Goal: Information Seeking & Learning: Find specific page/section

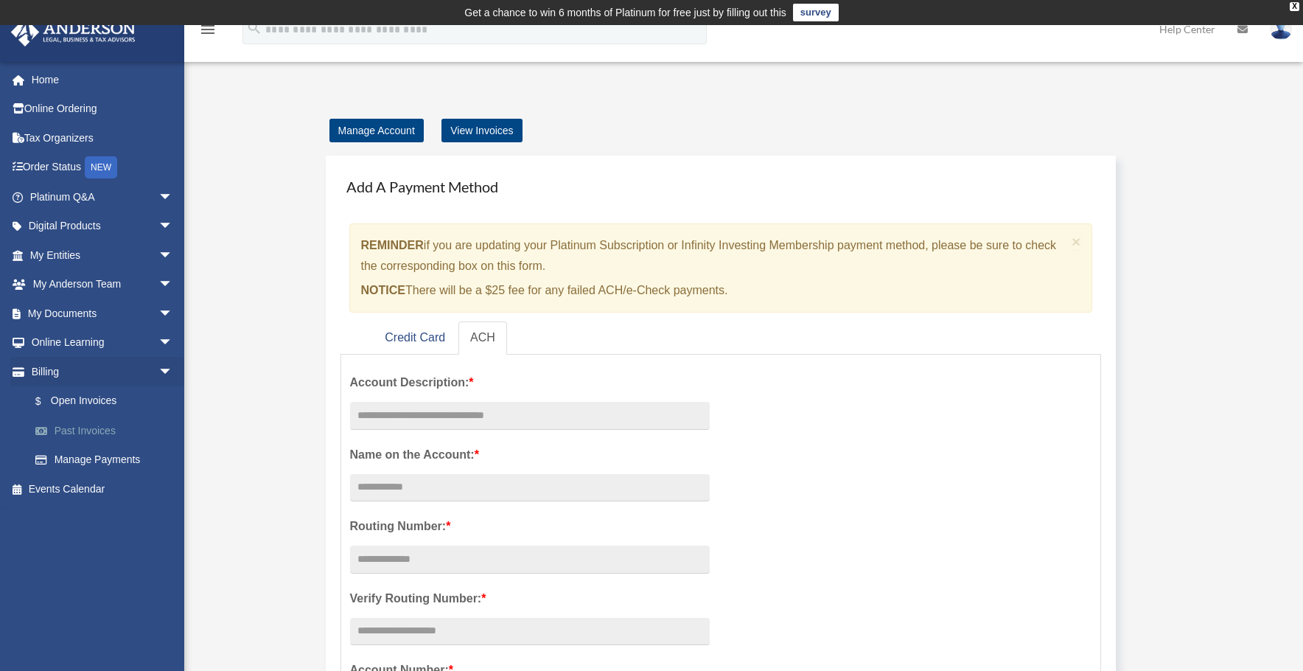
click at [97, 438] on link "Past Invoices" at bounding box center [108, 430] width 175 height 29
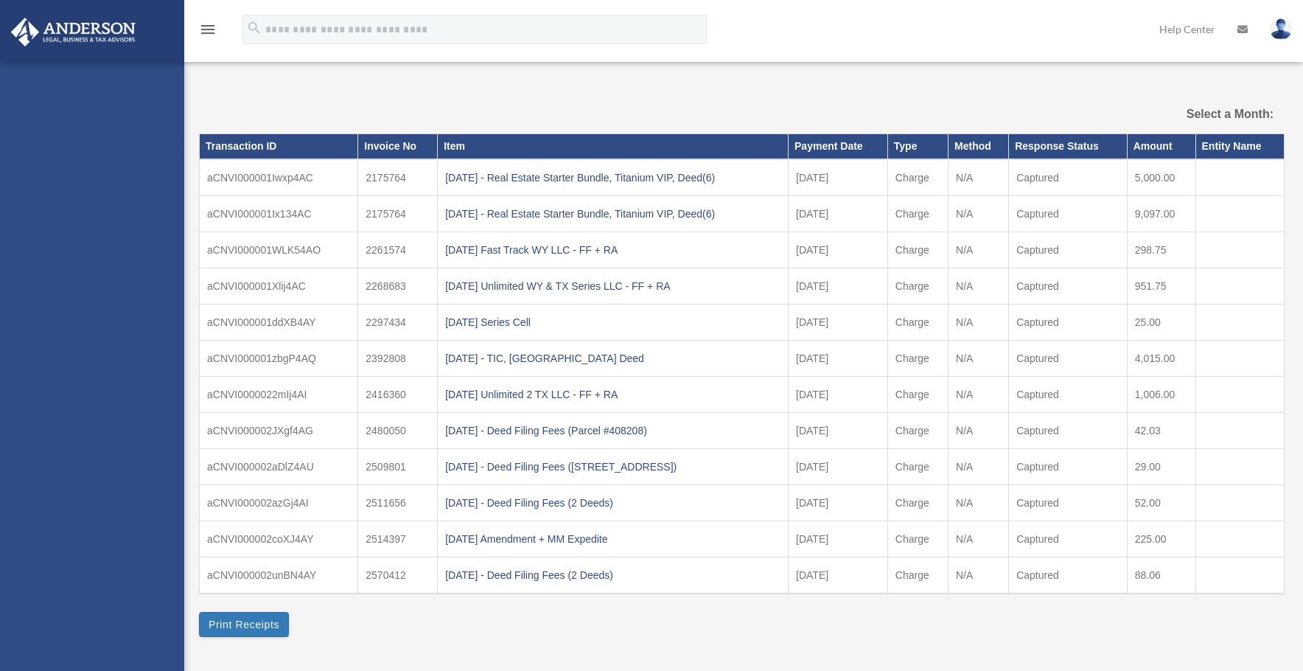
select select
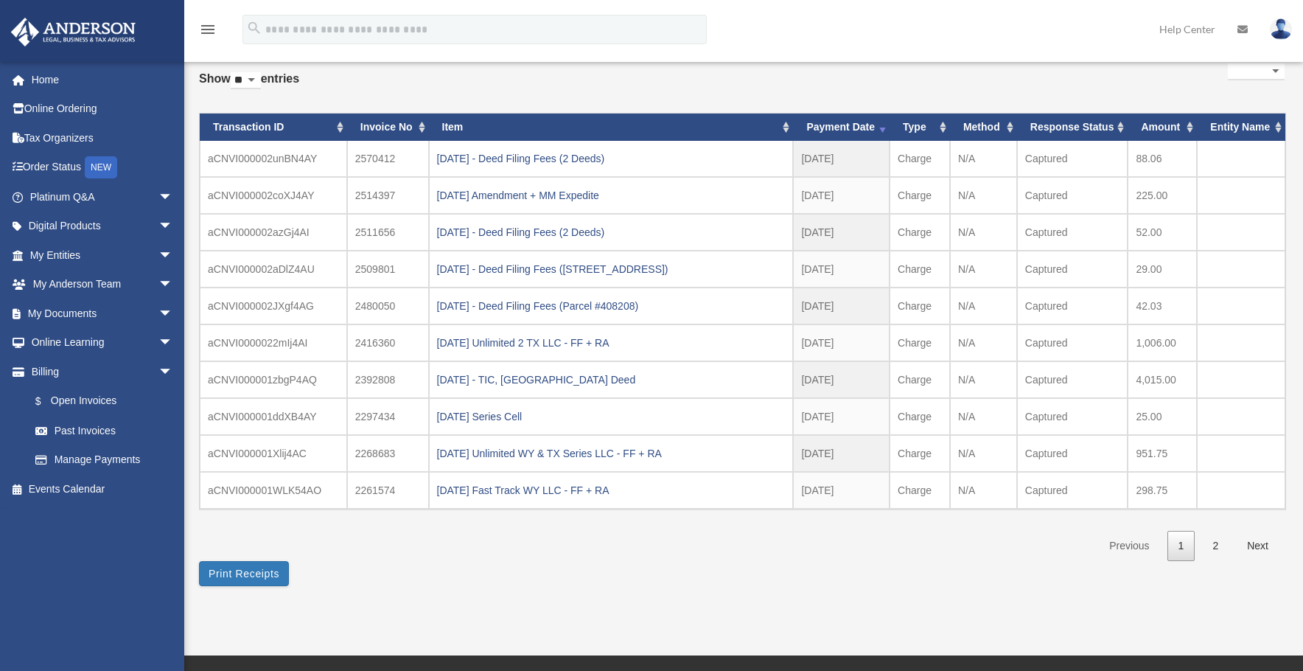
scroll to position [115, 0]
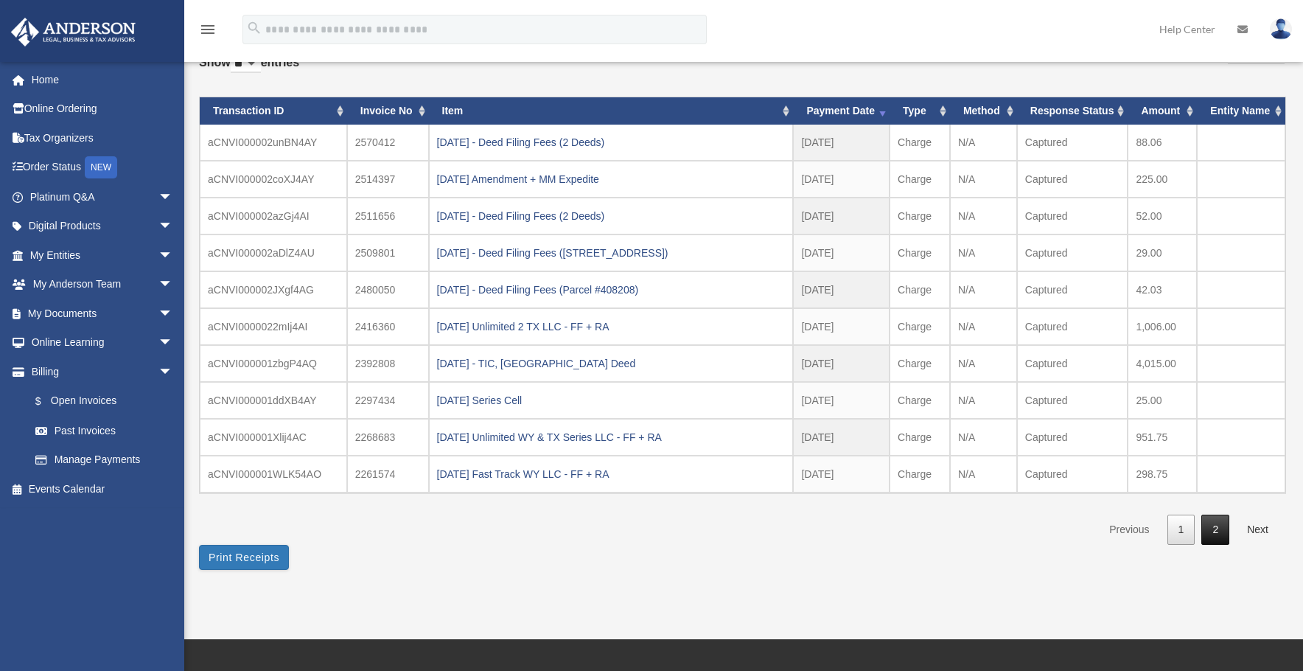
click at [1223, 528] on link "2" at bounding box center [1215, 529] width 28 height 30
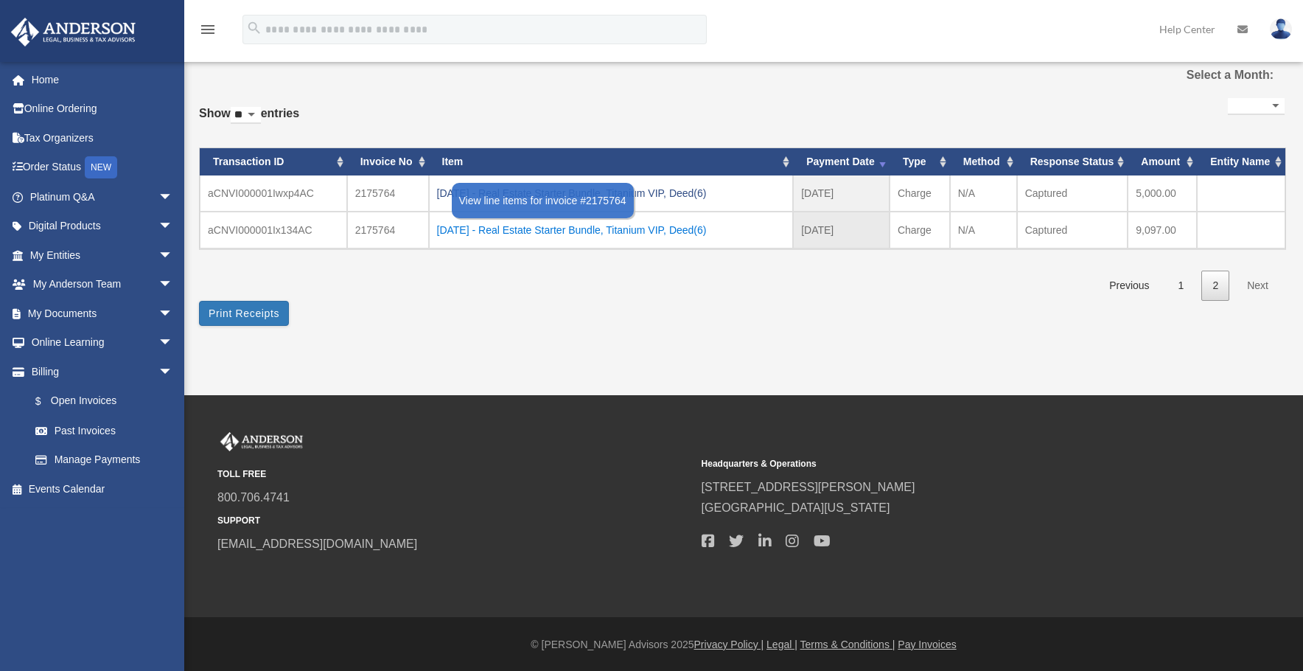
click at [644, 230] on div "2024.09.17 - Real Estate Starter Bundle, Titanium VIP, Deed(6)" at bounding box center [611, 230] width 349 height 21
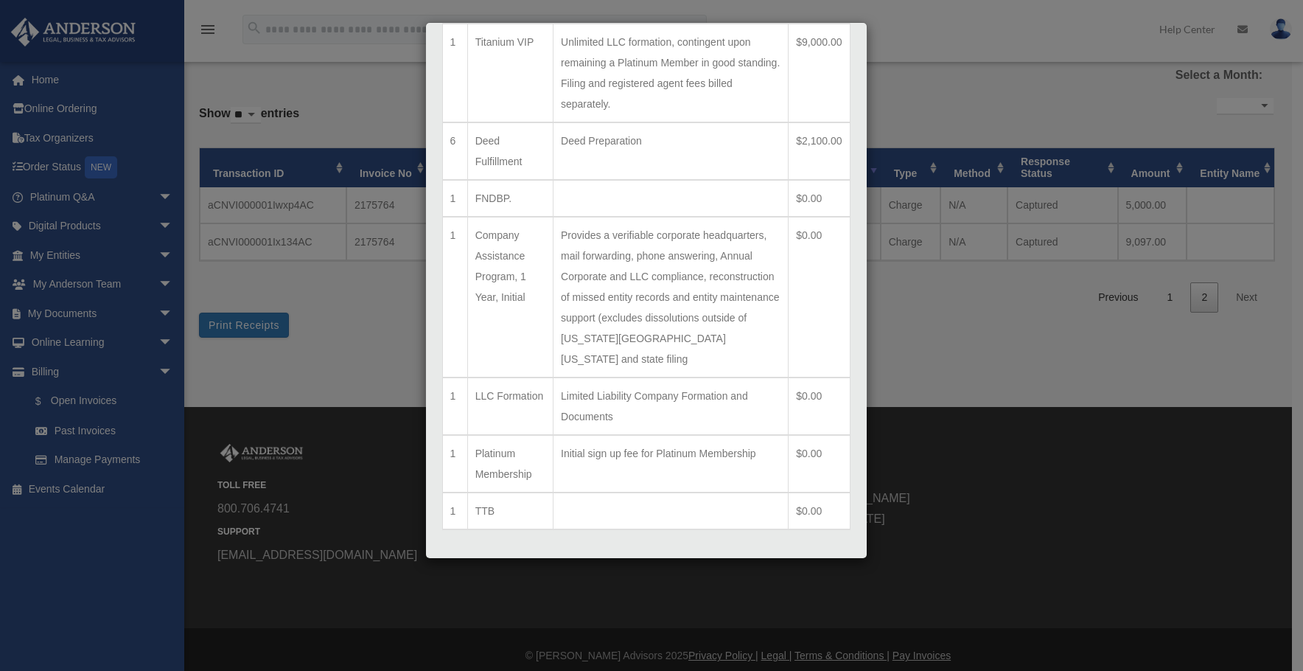
scroll to position [239, 0]
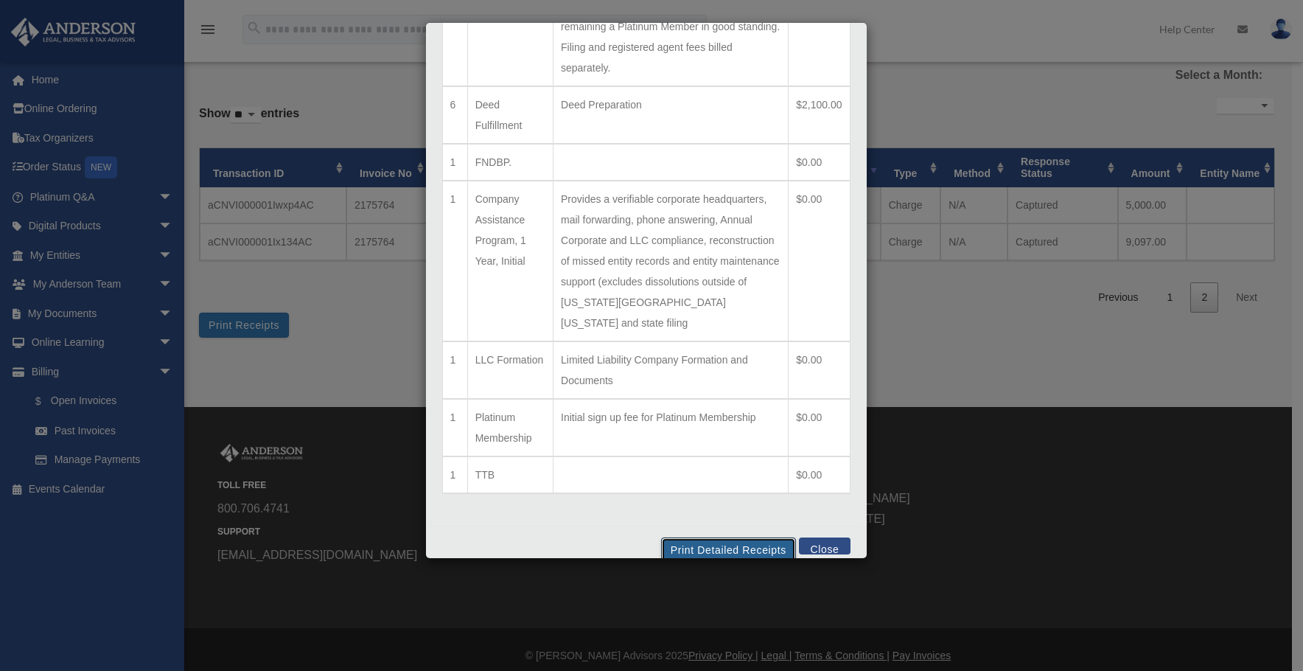
drag, startPoint x: 750, startPoint y: 531, endPoint x: 599, endPoint y: 283, distance: 290.7
click at [750, 537] on button "Print Detailed Receipts" at bounding box center [728, 549] width 135 height 25
click at [817, 537] on button "Close" at bounding box center [824, 545] width 51 height 17
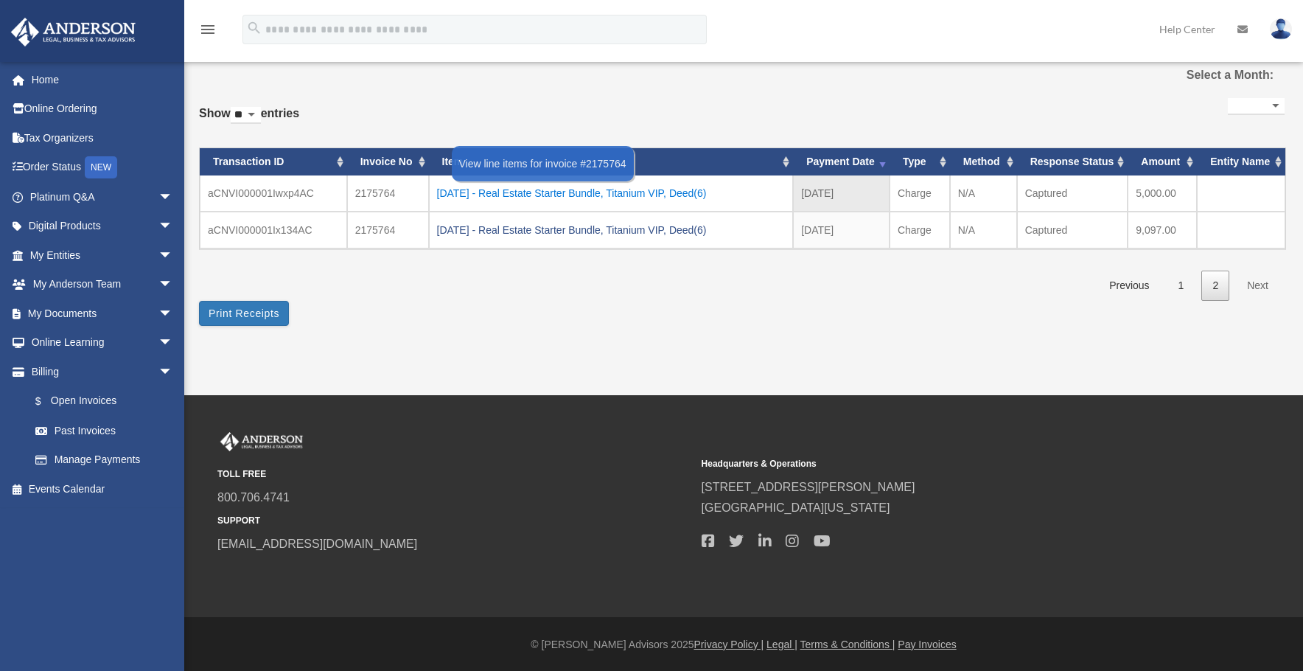
click at [651, 192] on div "2024.09.17 - Real Estate Starter Bundle, Titanium VIP, Deed(6)" at bounding box center [611, 193] width 349 height 21
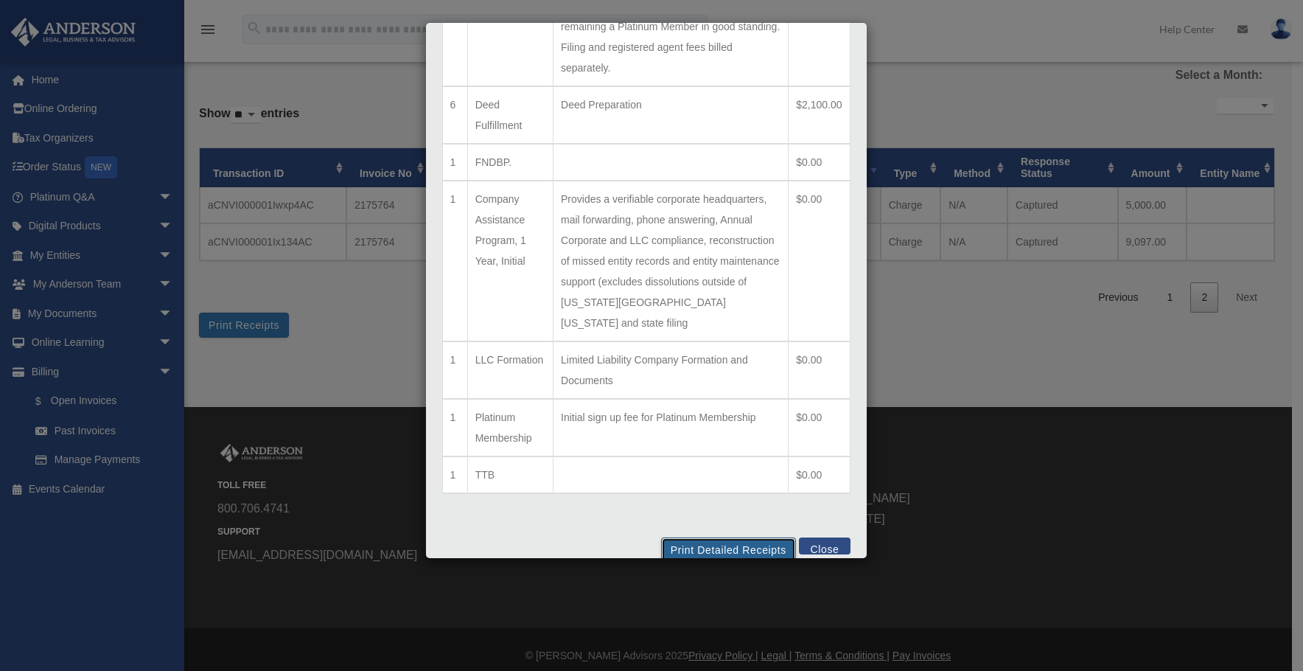
click at [710, 537] on button "Print Detailed Receipts" at bounding box center [728, 549] width 135 height 25
click at [825, 537] on button "Close" at bounding box center [824, 545] width 51 height 17
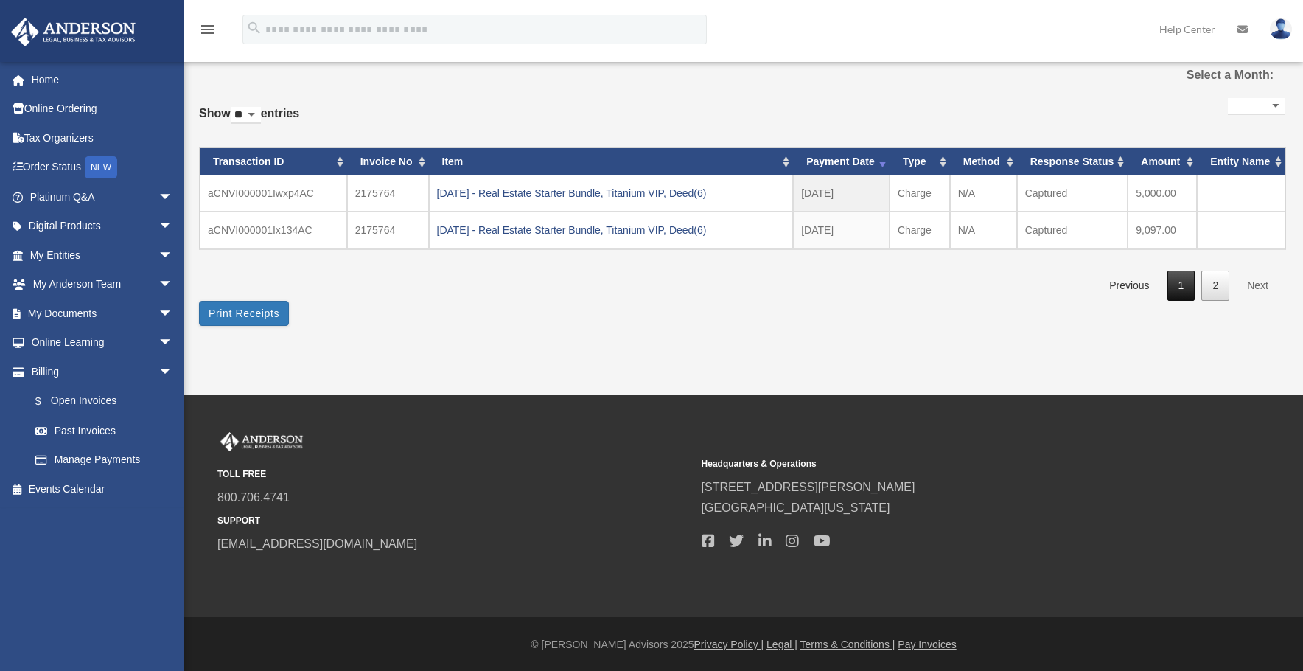
click at [1177, 292] on link "1" at bounding box center [1181, 285] width 28 height 30
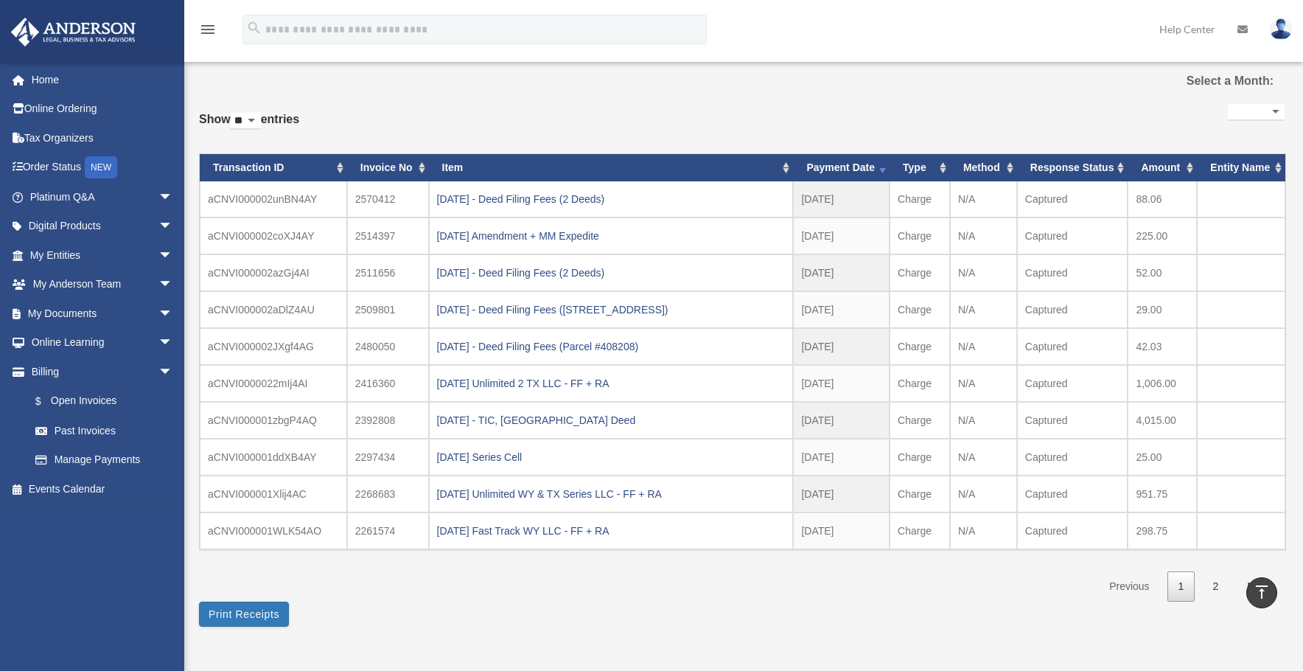
scroll to position [46, 0]
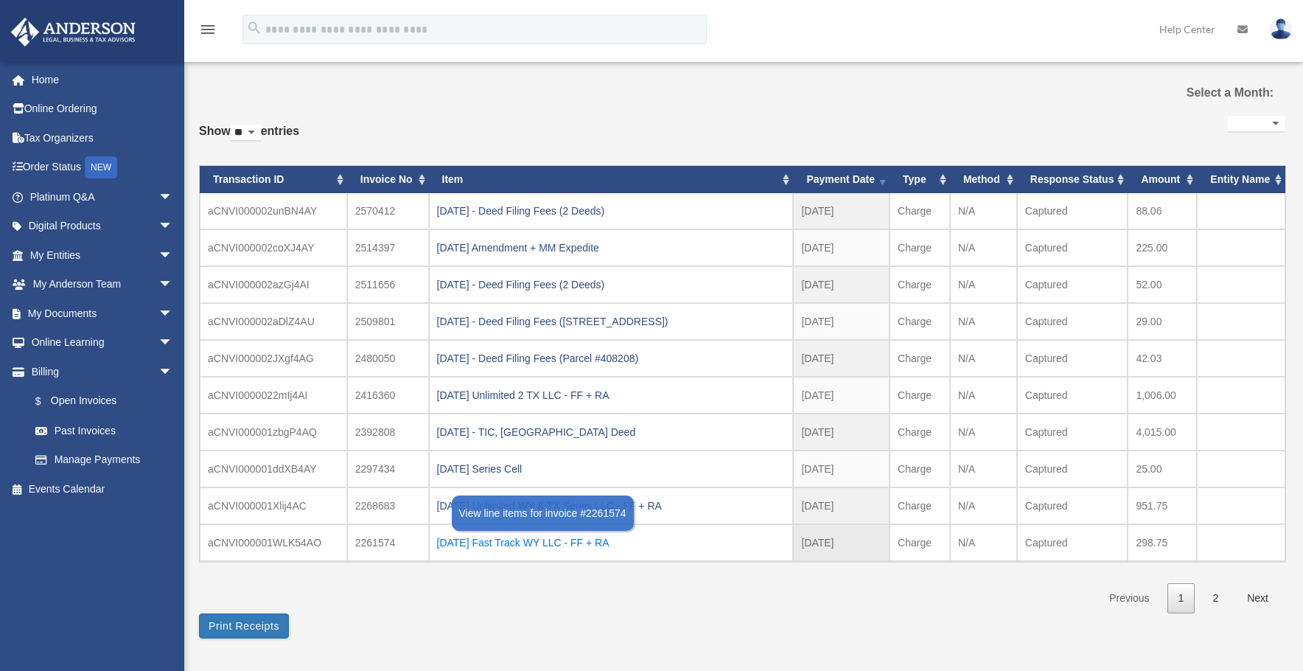
click at [553, 545] on div "2024.11.08 Fast Track WY LLC - FF + RA" at bounding box center [611, 542] width 349 height 21
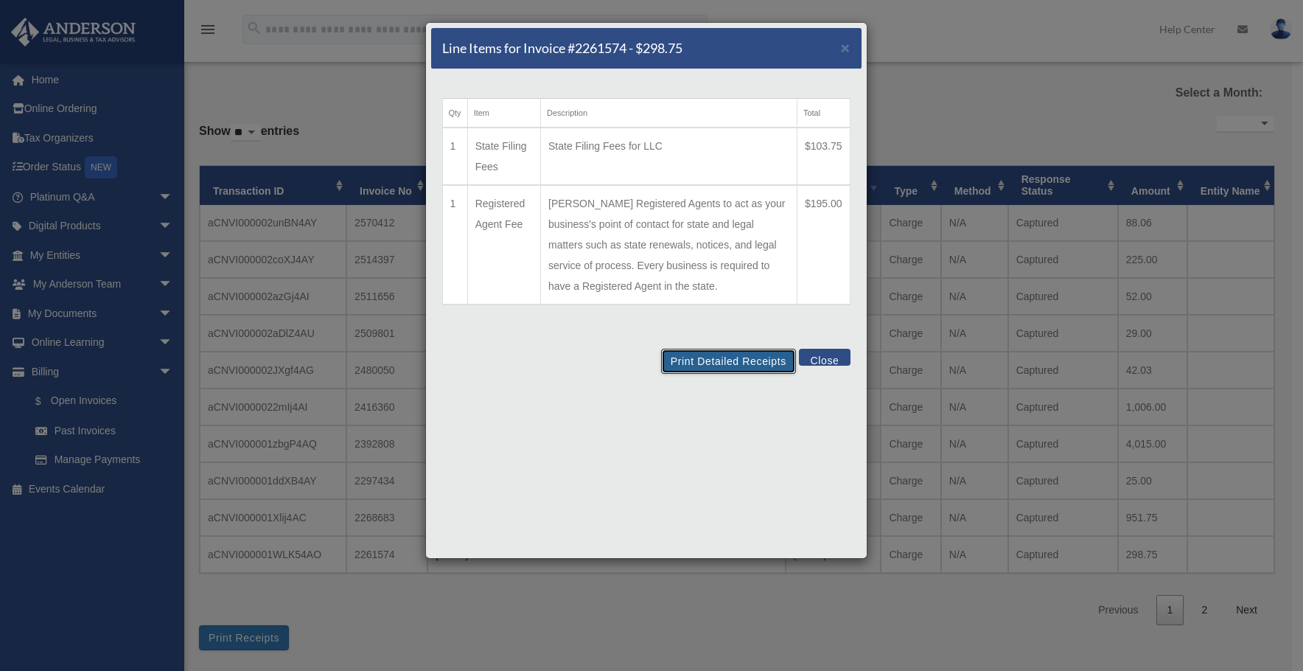
drag, startPoint x: 728, startPoint y: 363, endPoint x: 592, endPoint y: 276, distance: 161.1
click at [728, 363] on button "Print Detailed Receipts" at bounding box center [728, 361] width 135 height 25
click at [825, 356] on button "Close" at bounding box center [824, 357] width 51 height 17
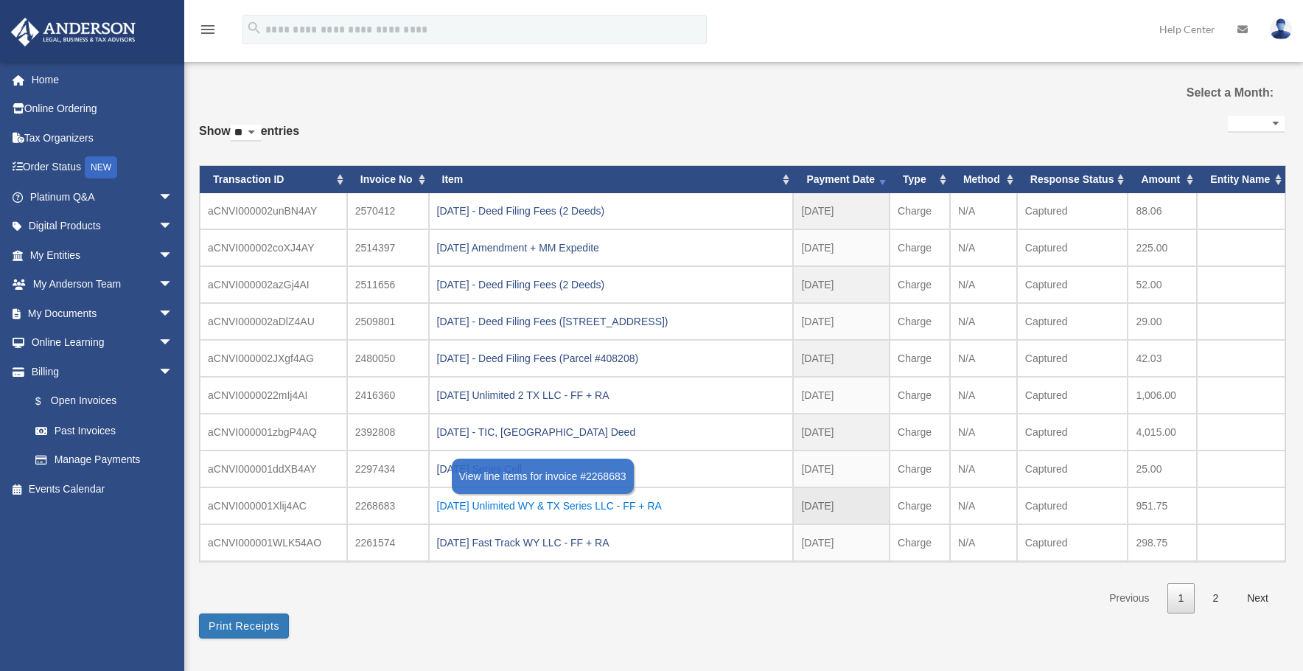
click at [627, 497] on div "2024.11.13 Unlimited WY & TX Series LLC - FF + RA" at bounding box center [611, 505] width 349 height 21
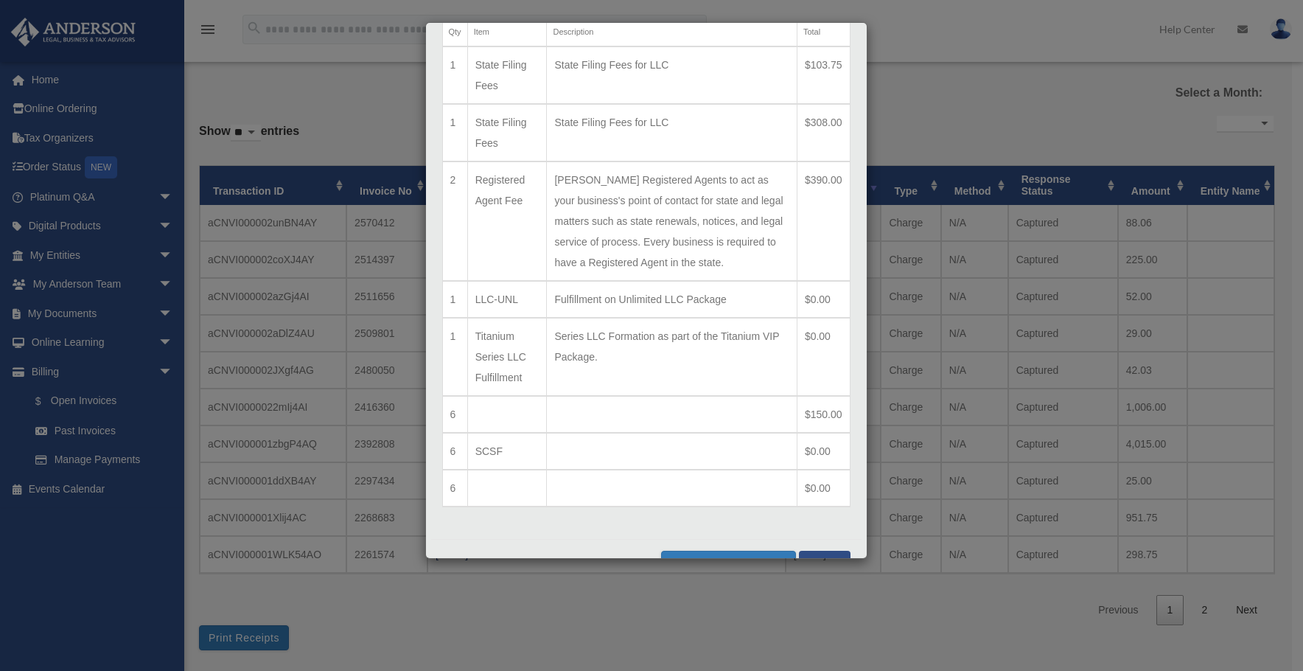
scroll to position [115, 0]
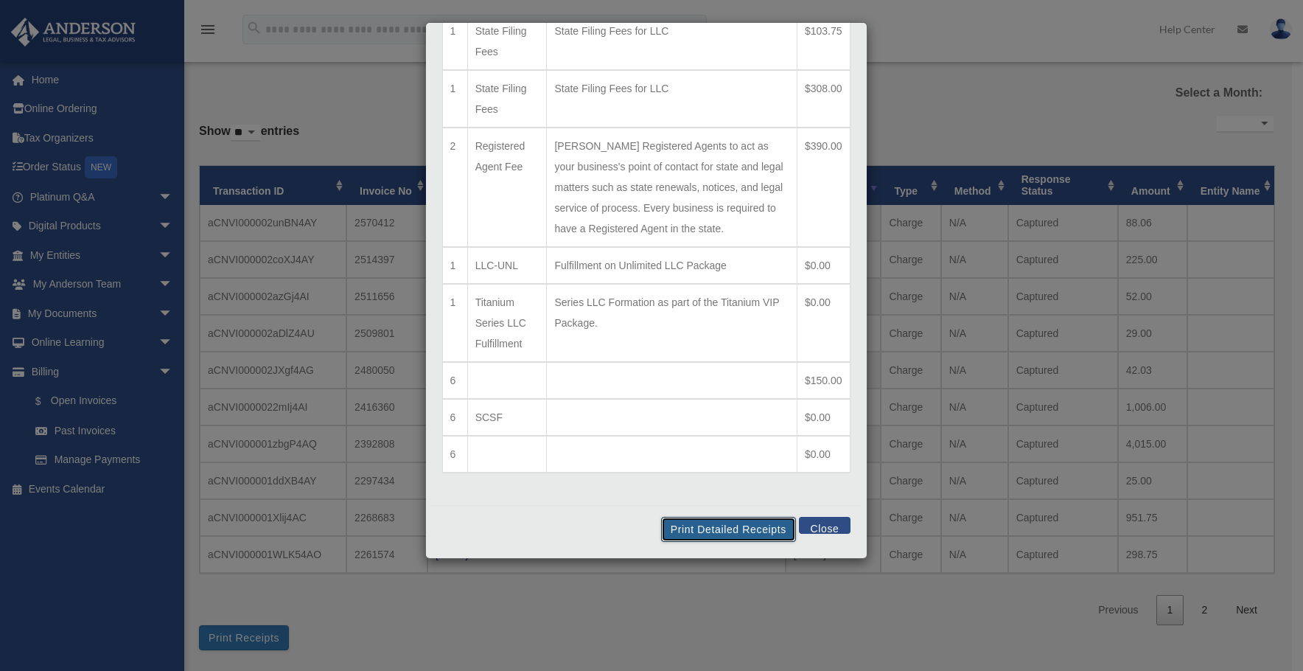
drag, startPoint x: 734, startPoint y: 527, endPoint x: 597, endPoint y: 287, distance: 276.6
click at [734, 527] on button "Print Detailed Receipts" at bounding box center [728, 529] width 135 height 25
click at [812, 525] on button "Close" at bounding box center [824, 525] width 51 height 17
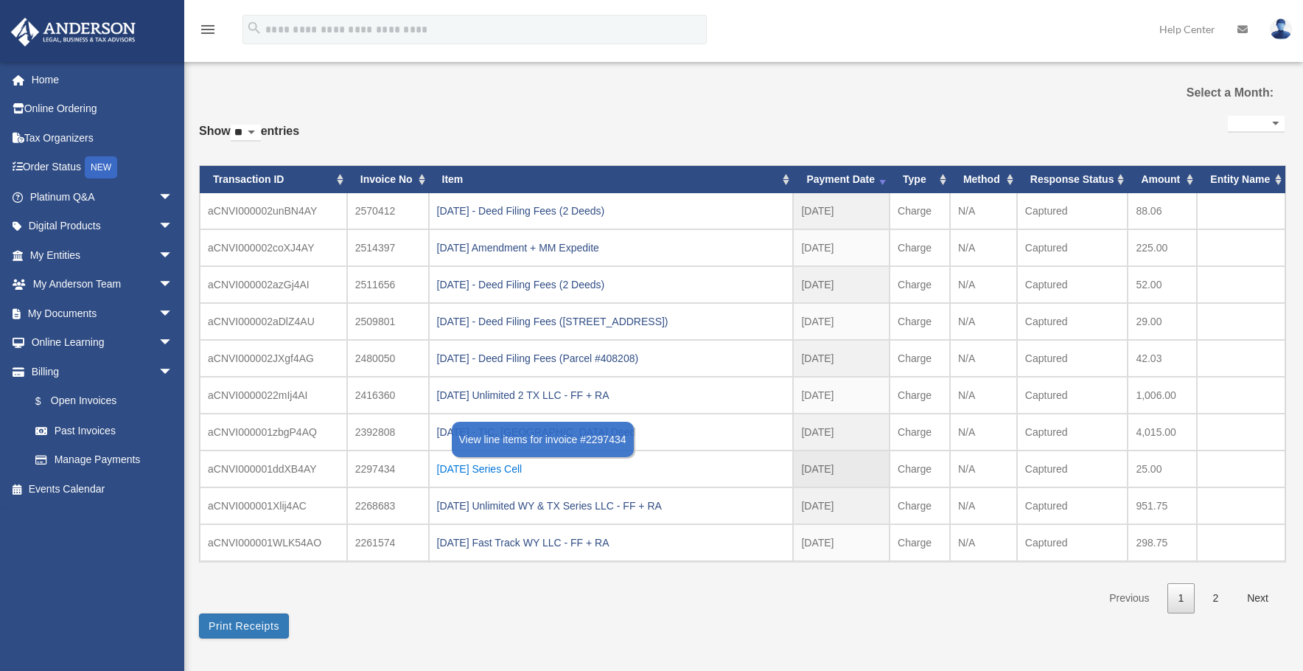
click at [500, 466] on div "2024.12.05 Series Cell" at bounding box center [611, 468] width 349 height 21
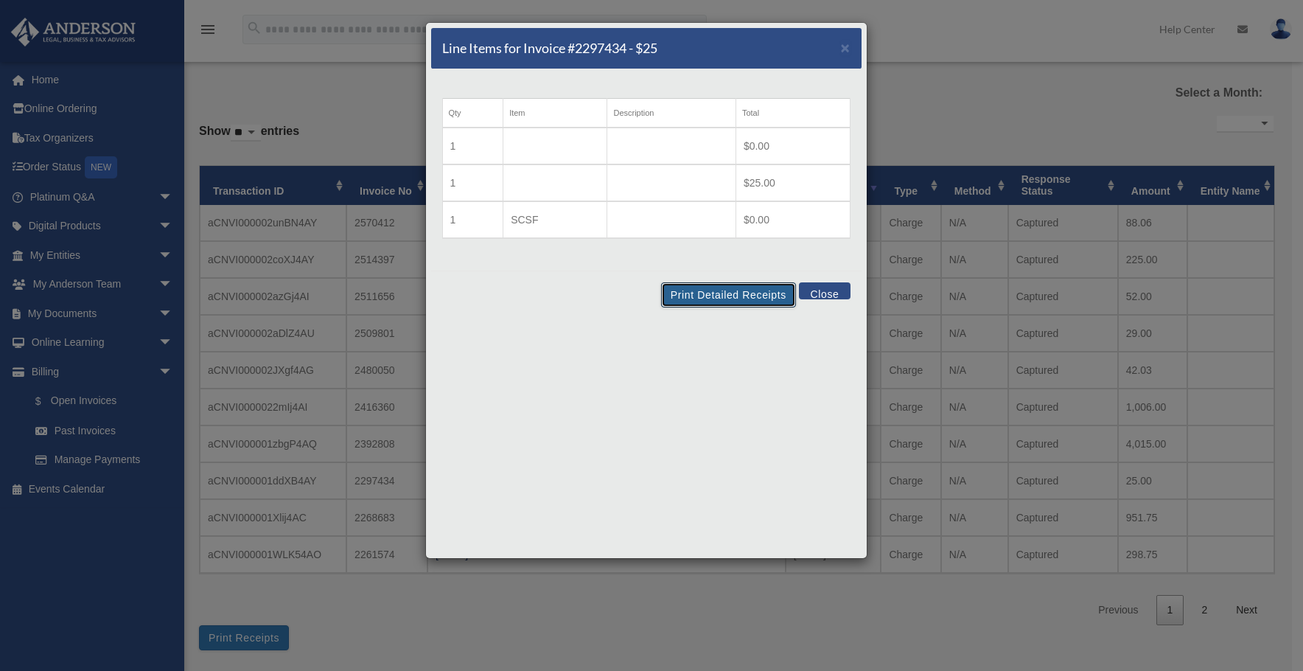
drag, startPoint x: 727, startPoint y: 293, endPoint x: 592, endPoint y: 282, distance: 135.3
click at [727, 293] on button "Print Detailed Receipts" at bounding box center [728, 294] width 135 height 25
click at [831, 293] on button "Close" at bounding box center [824, 290] width 51 height 17
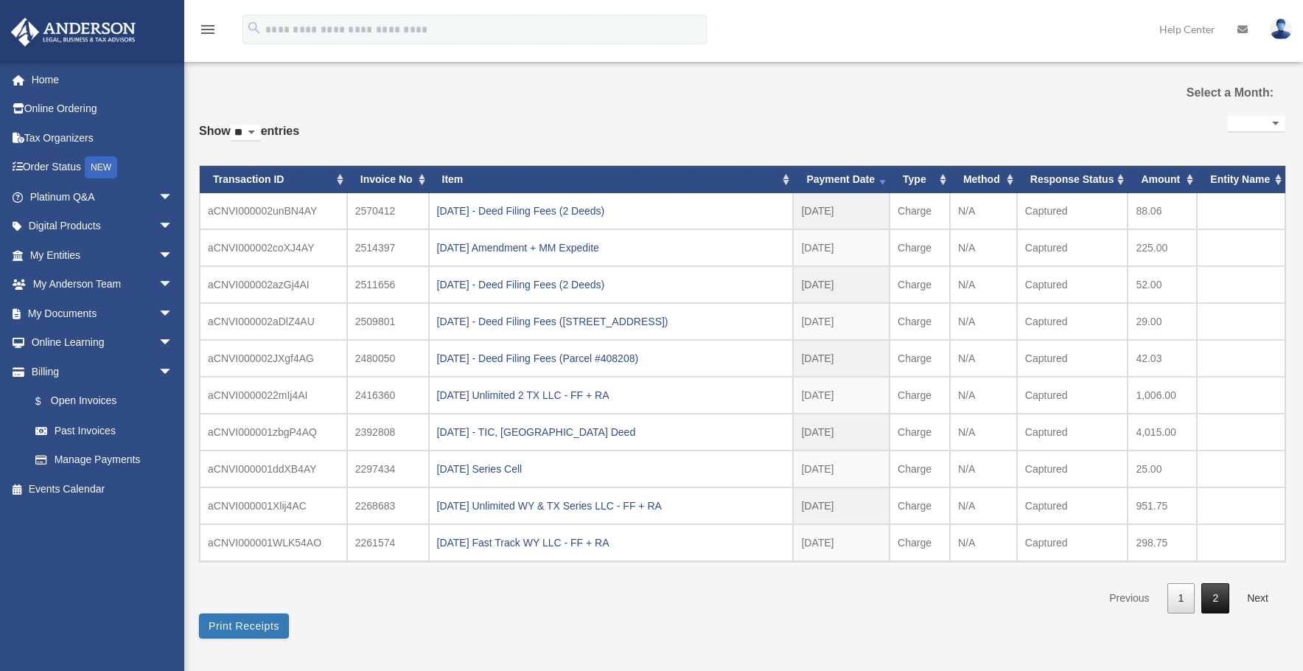
click at [1213, 592] on link "2" at bounding box center [1215, 598] width 28 height 30
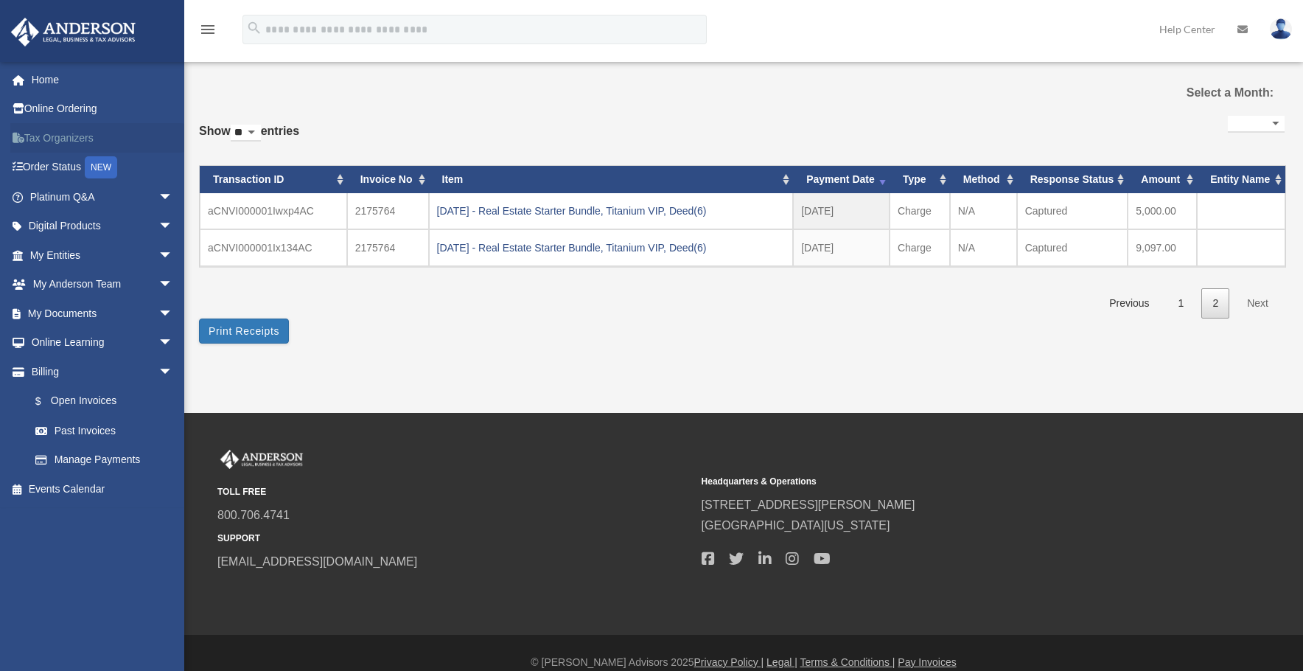
click at [55, 139] on link "Tax Organizers" at bounding box center [102, 137] width 185 height 29
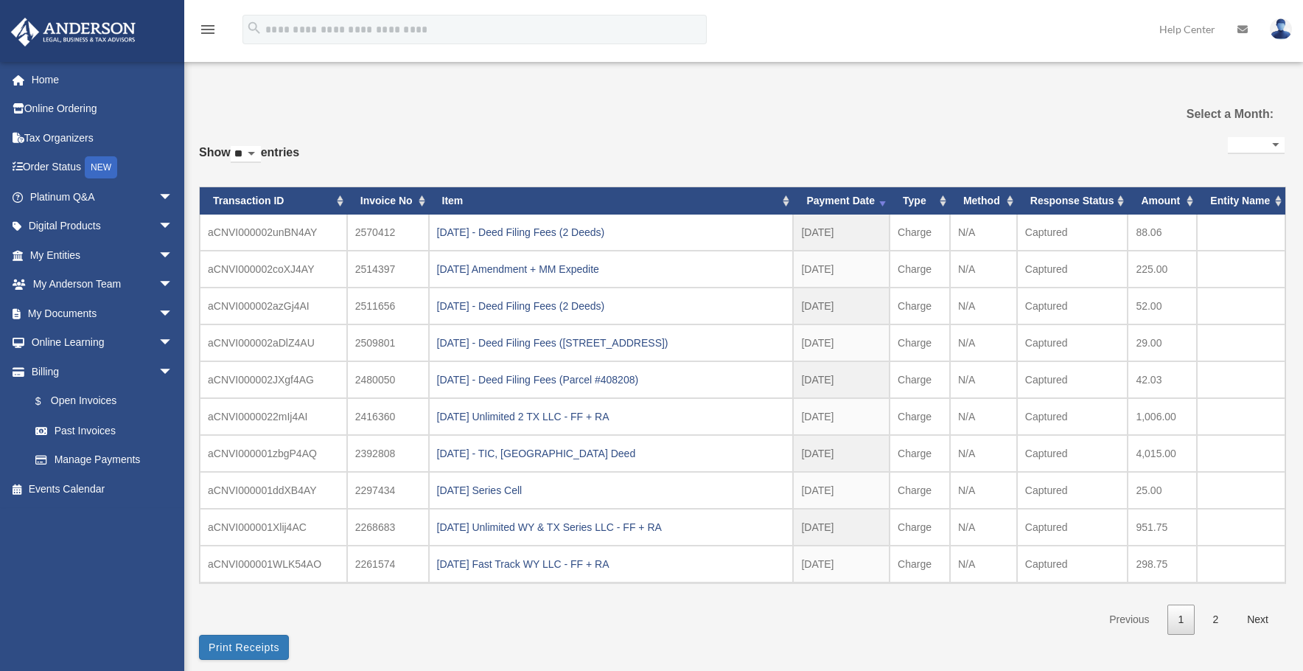
select select
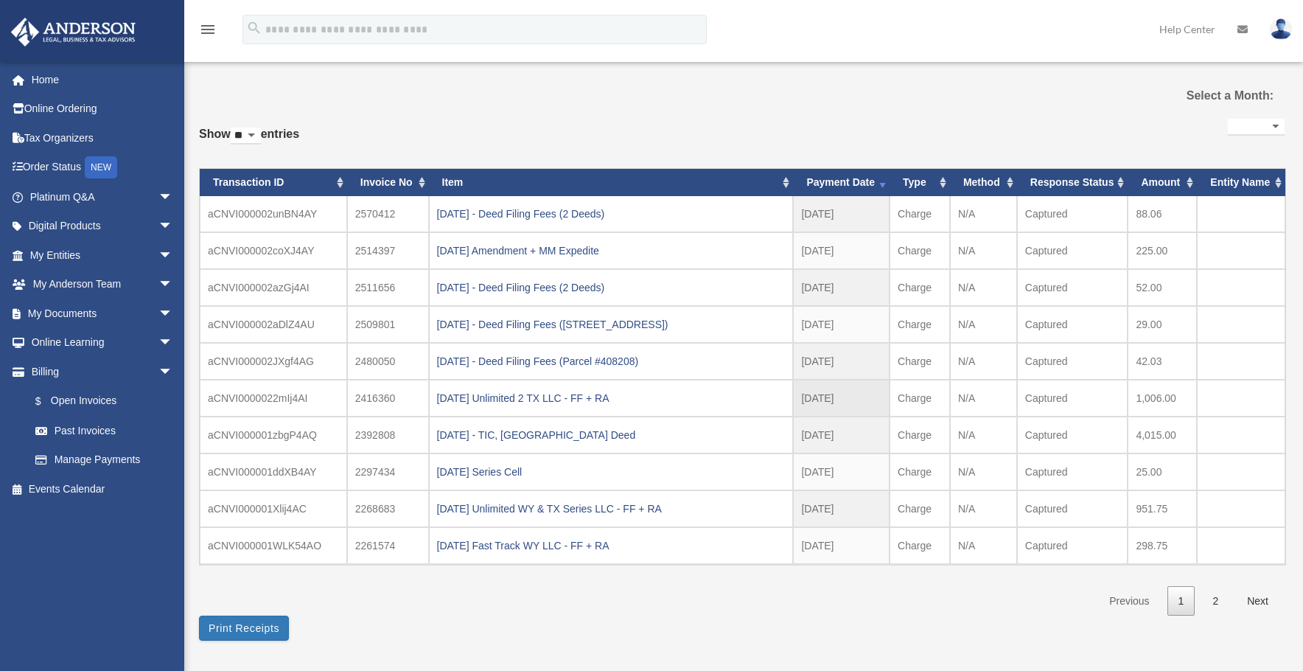
scroll to position [46, 0]
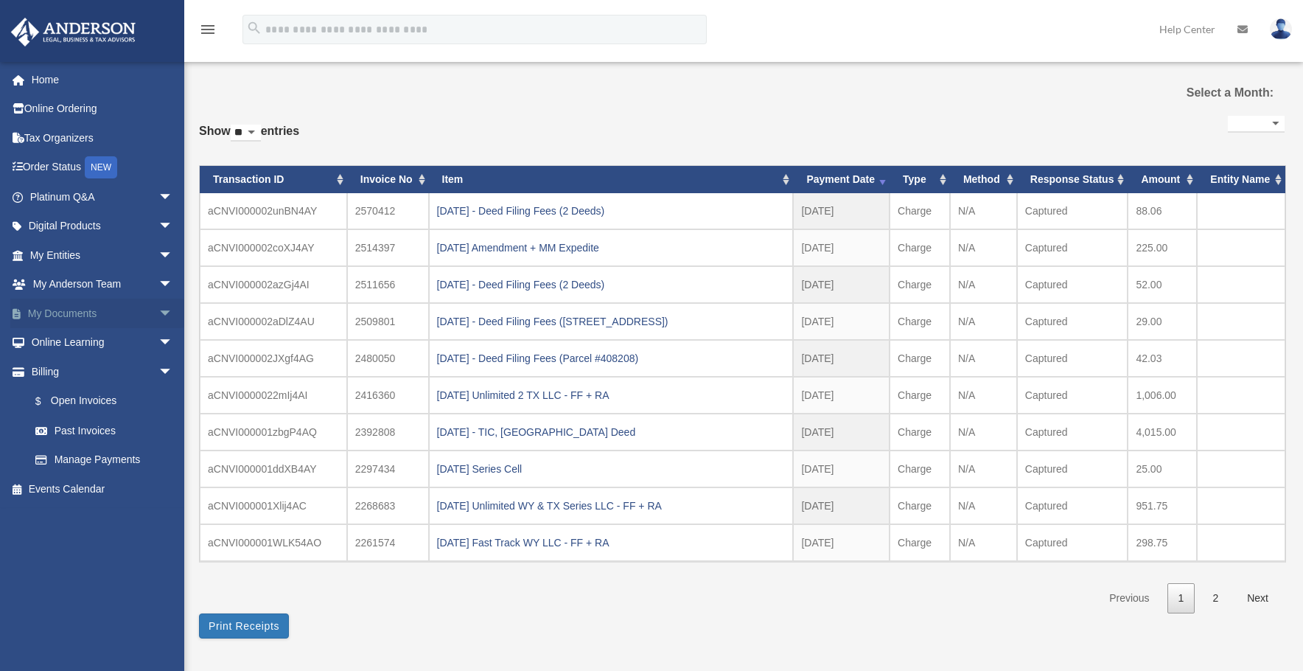
click at [105, 322] on link "My Documents arrow_drop_down" at bounding box center [102, 312] width 185 height 29
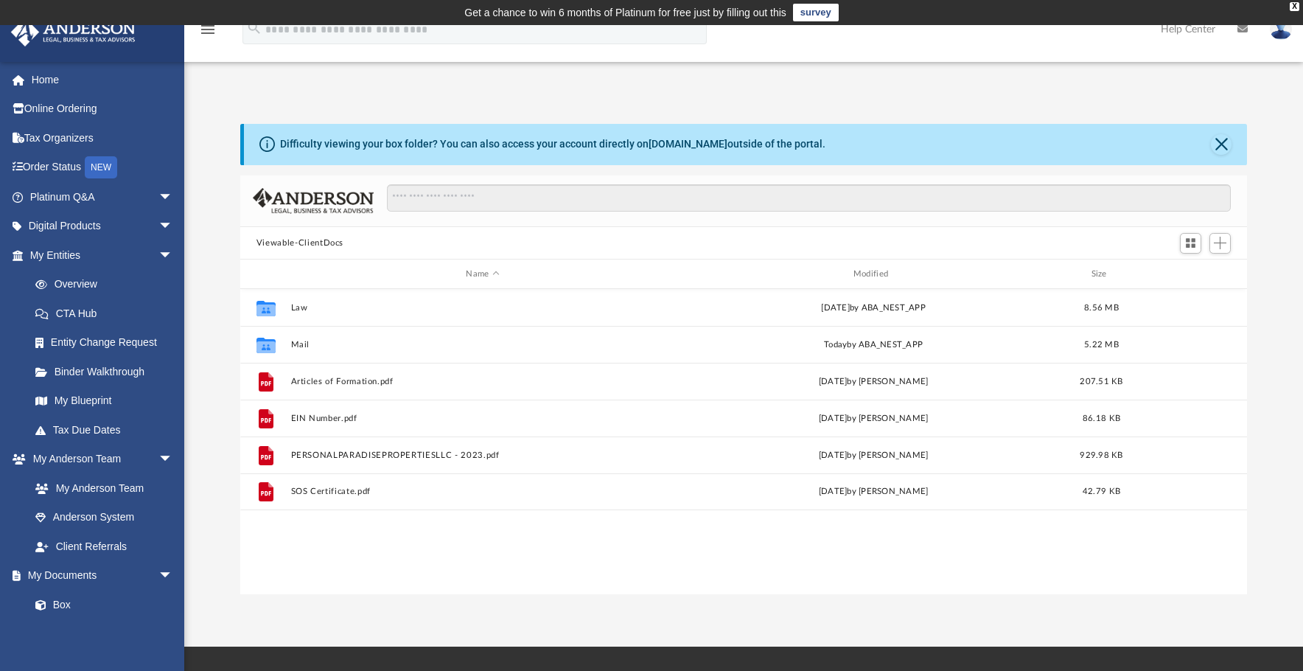
scroll to position [324, 996]
click at [108, 430] on link "Tax Due Dates" at bounding box center [108, 429] width 175 height 29
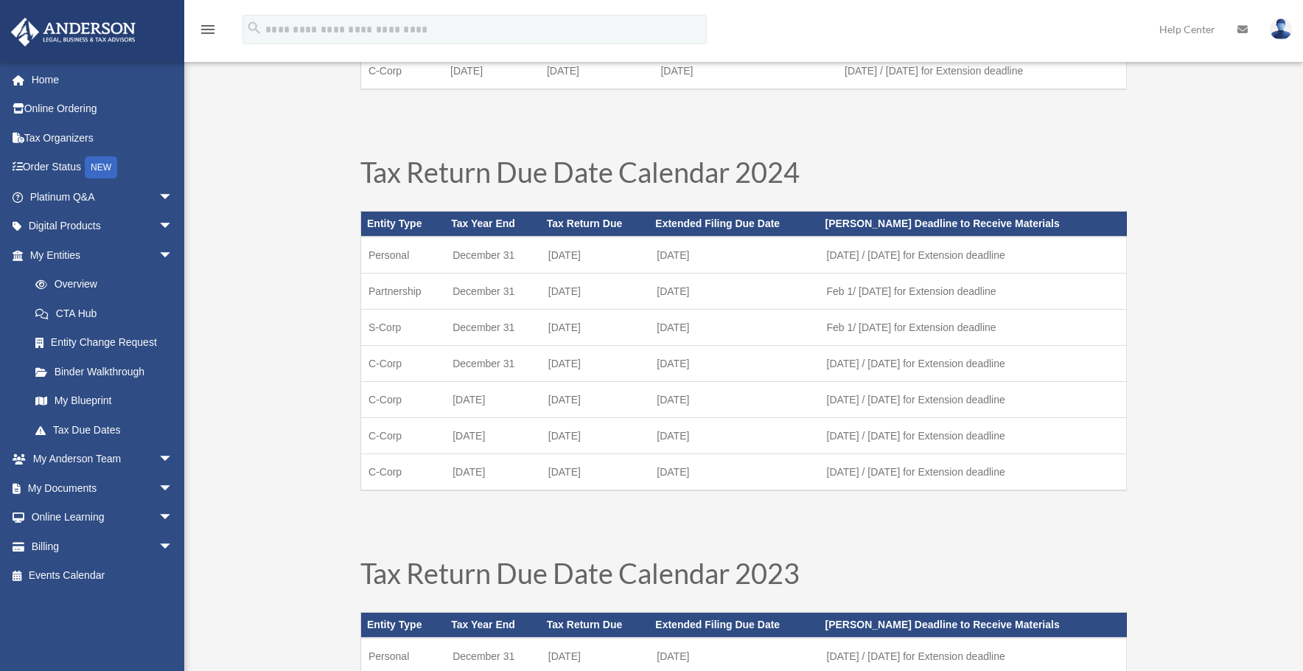
scroll to position [434, 0]
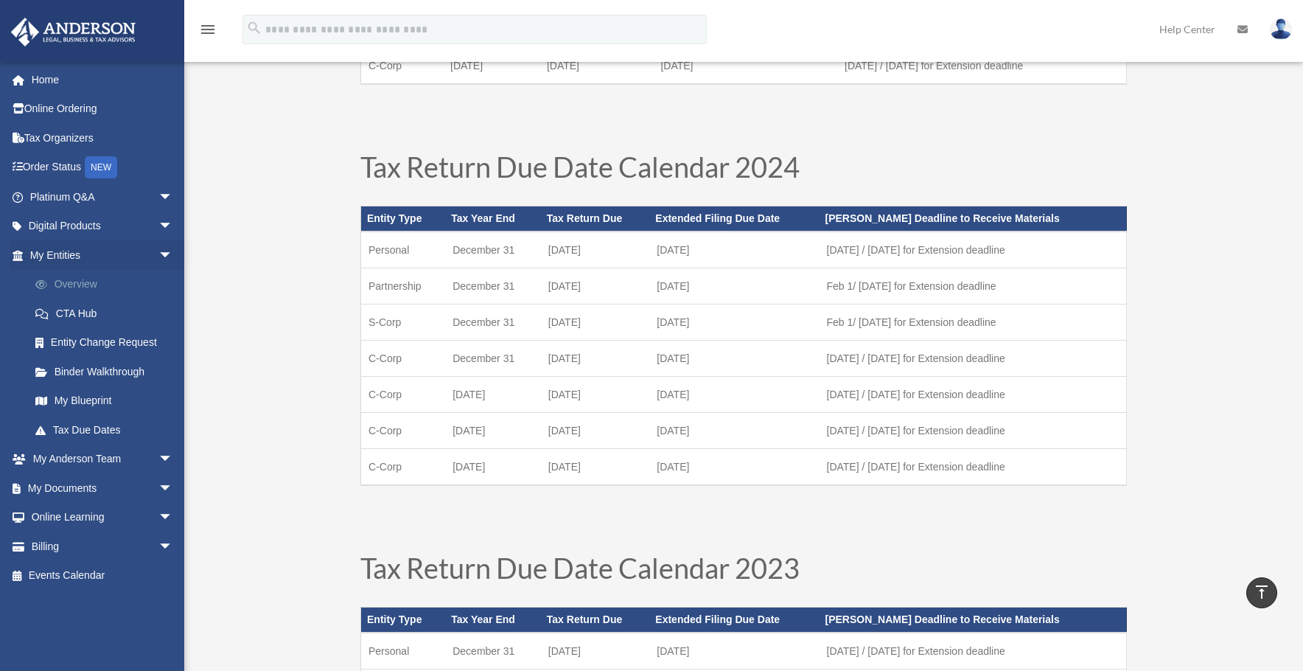
click at [74, 284] on link "Overview" at bounding box center [108, 284] width 175 height 29
